Goal: Transaction & Acquisition: Purchase product/service

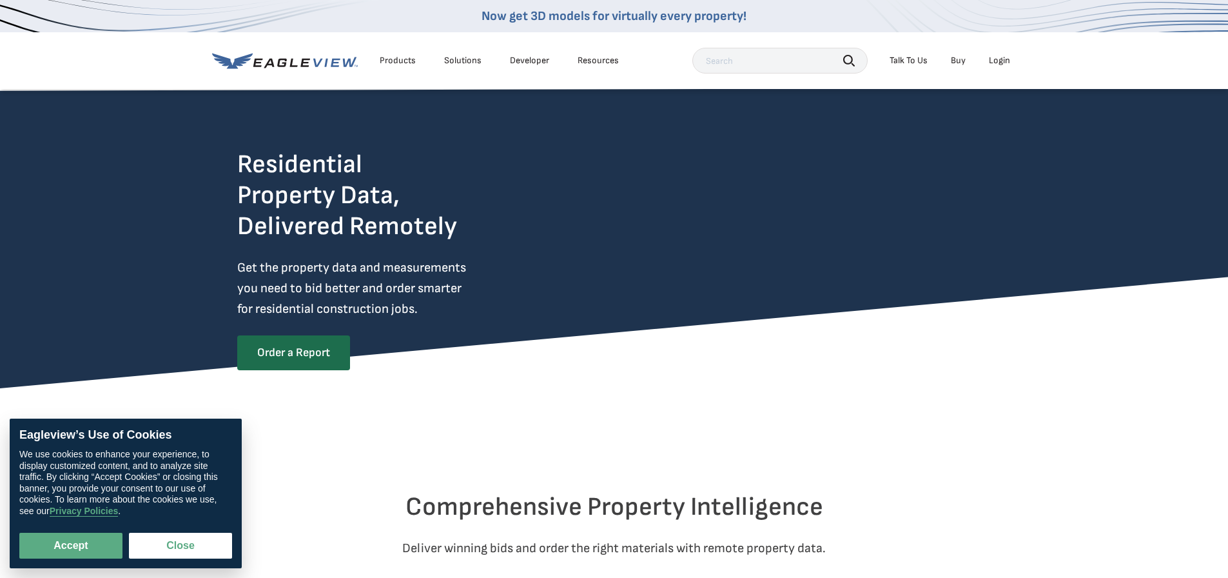
click at [999, 63] on div "Login" at bounding box center [999, 61] width 21 height 12
click at [996, 64] on div "Login" at bounding box center [999, 61] width 21 height 12
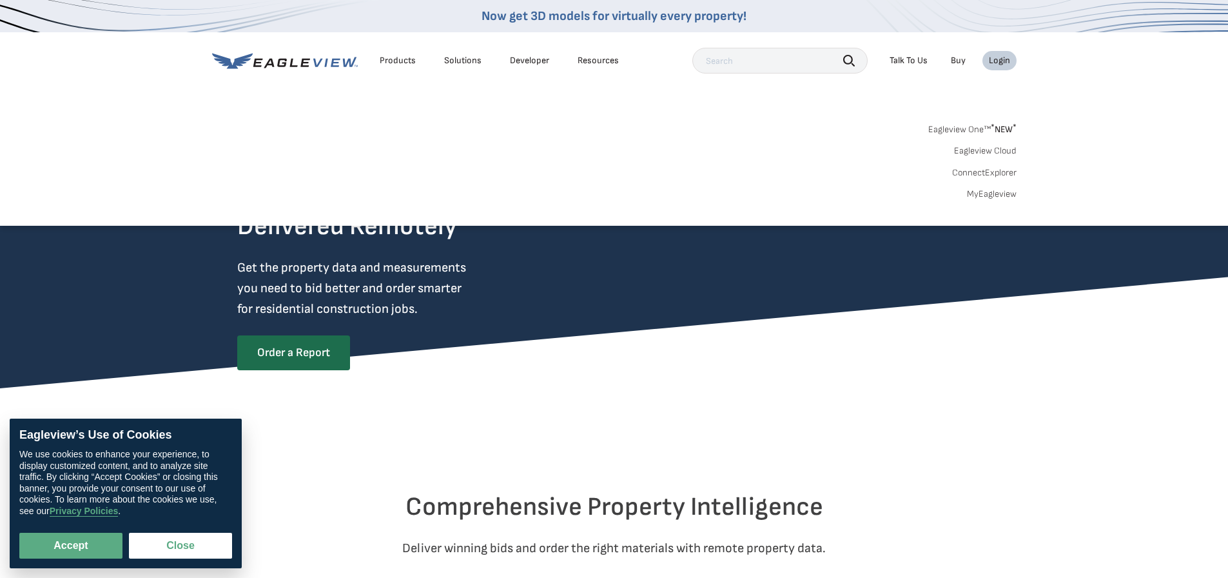
click at [982, 195] on link "MyEagleview" at bounding box center [992, 194] width 50 height 12
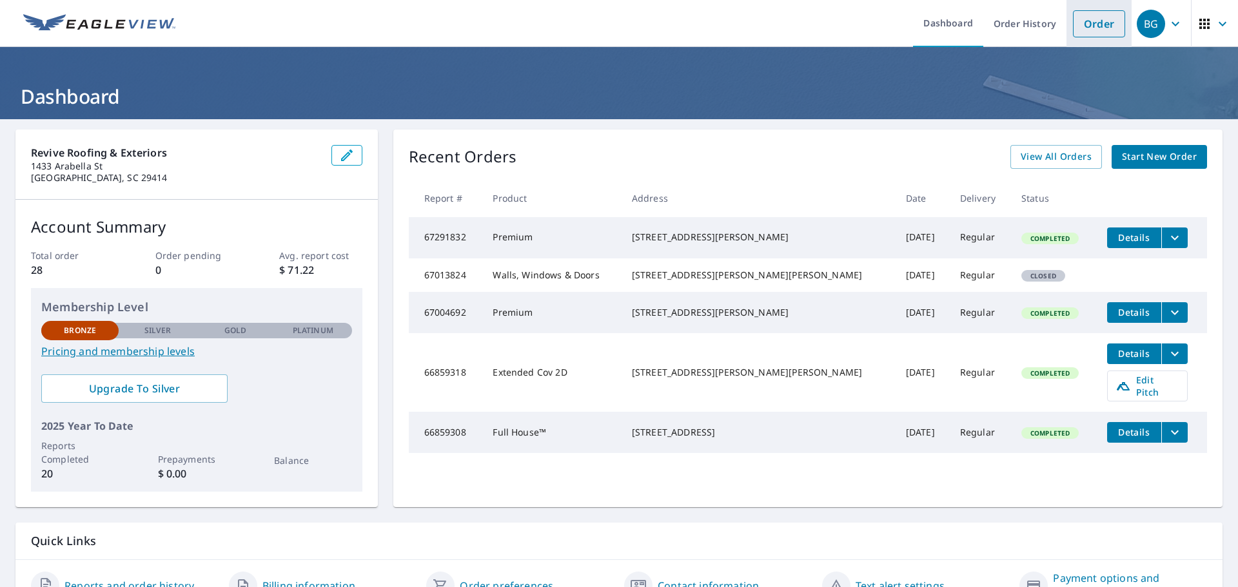
click at [1097, 28] on link "Order" at bounding box center [1099, 23] width 52 height 27
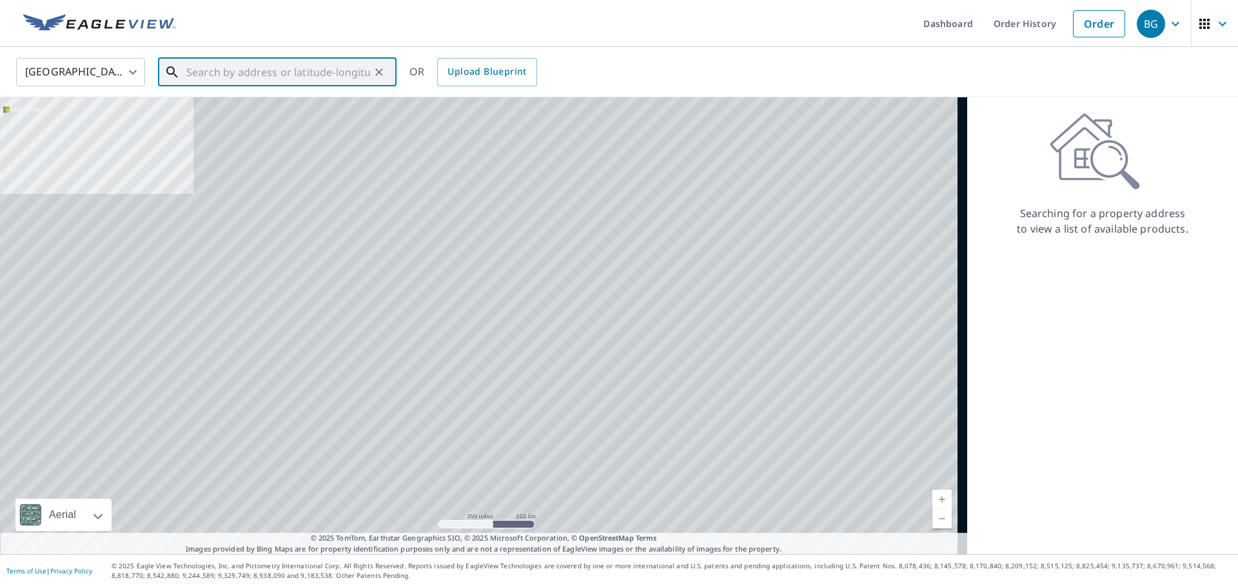
click at [325, 79] on input "text" at bounding box center [278, 72] width 184 height 36
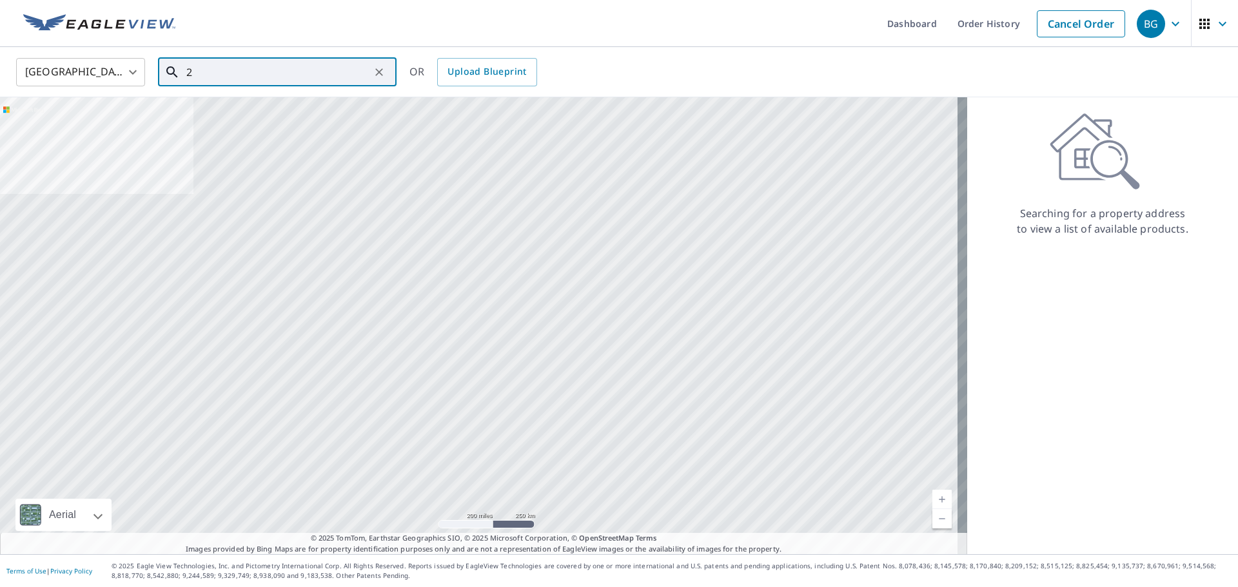
type input "2"
